Goal: Navigation & Orientation: Find specific page/section

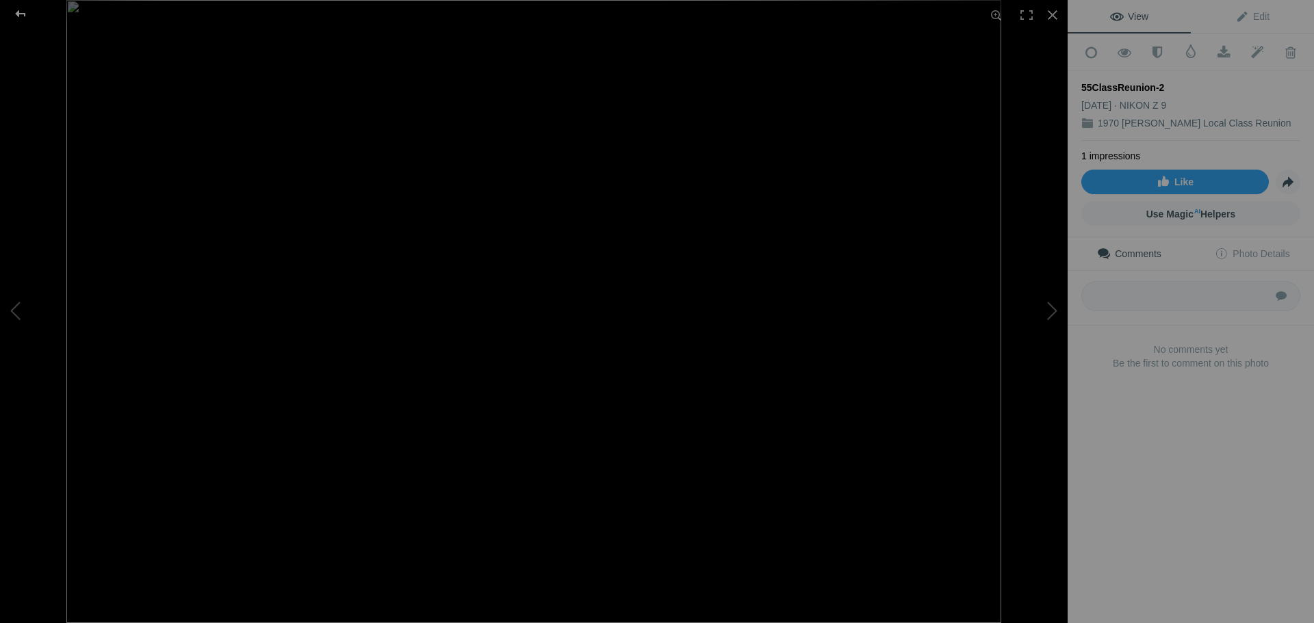
click at [18, 12] on div at bounding box center [20, 13] width 49 height 27
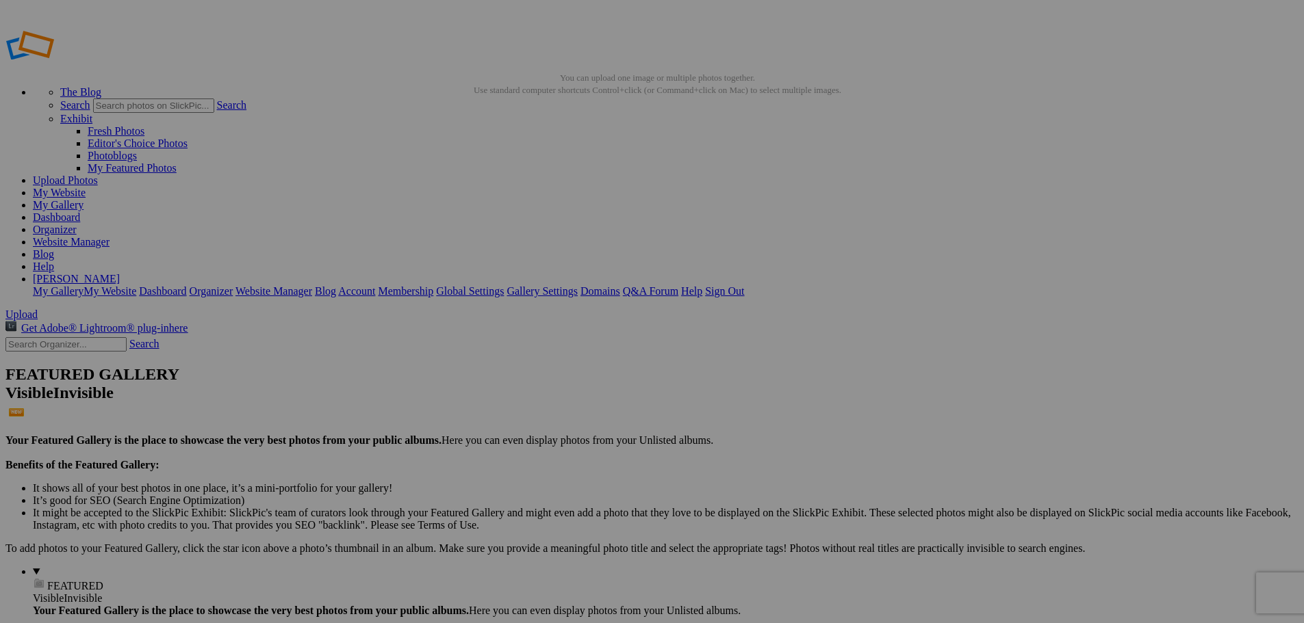
click at [109, 236] on link "Website Manager" at bounding box center [71, 242] width 77 height 12
